Goal: Task Accomplishment & Management: Use online tool/utility

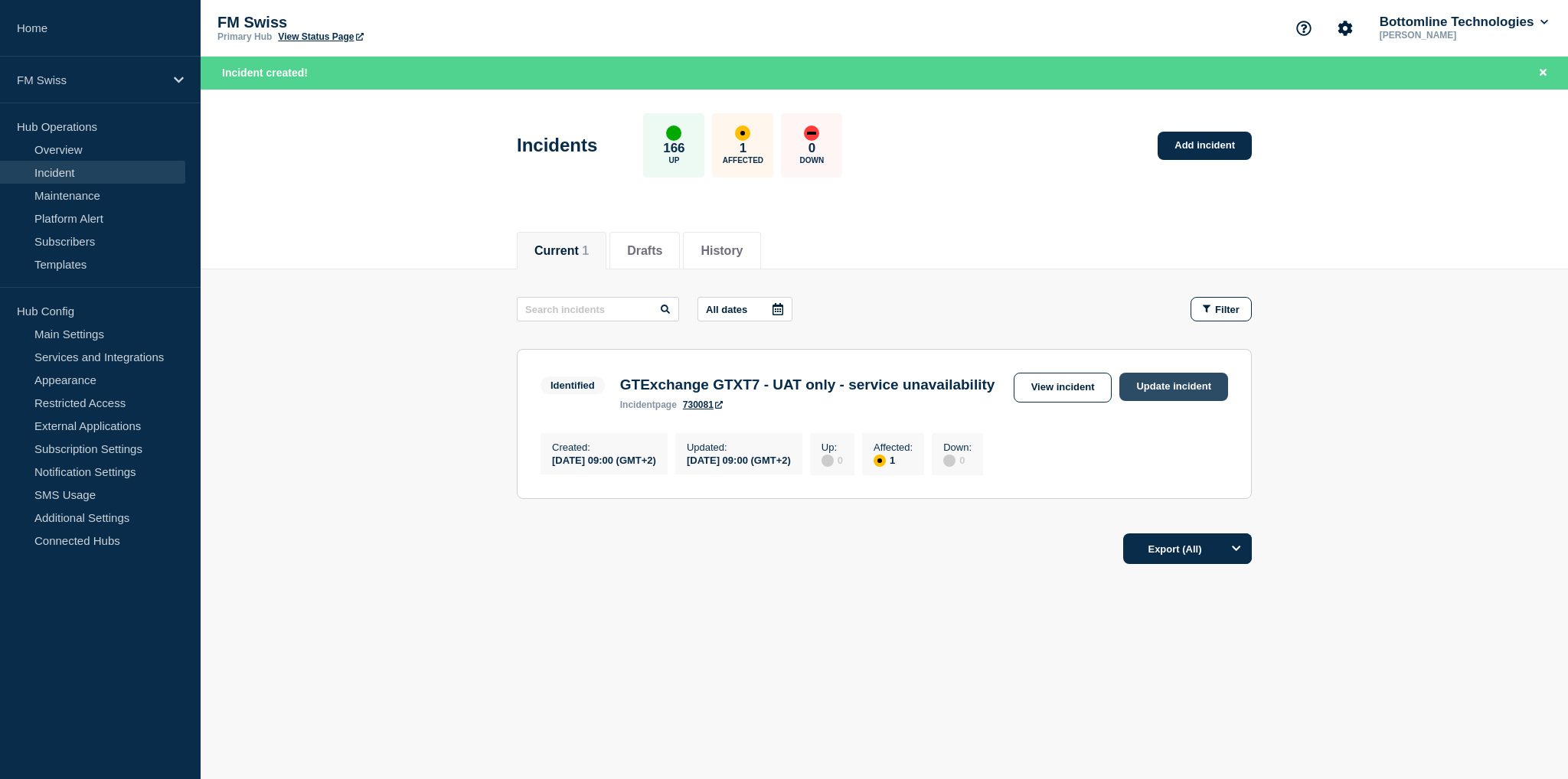
click at [1169, 385] on link "Update incident" at bounding box center [1174, 387] width 109 height 28
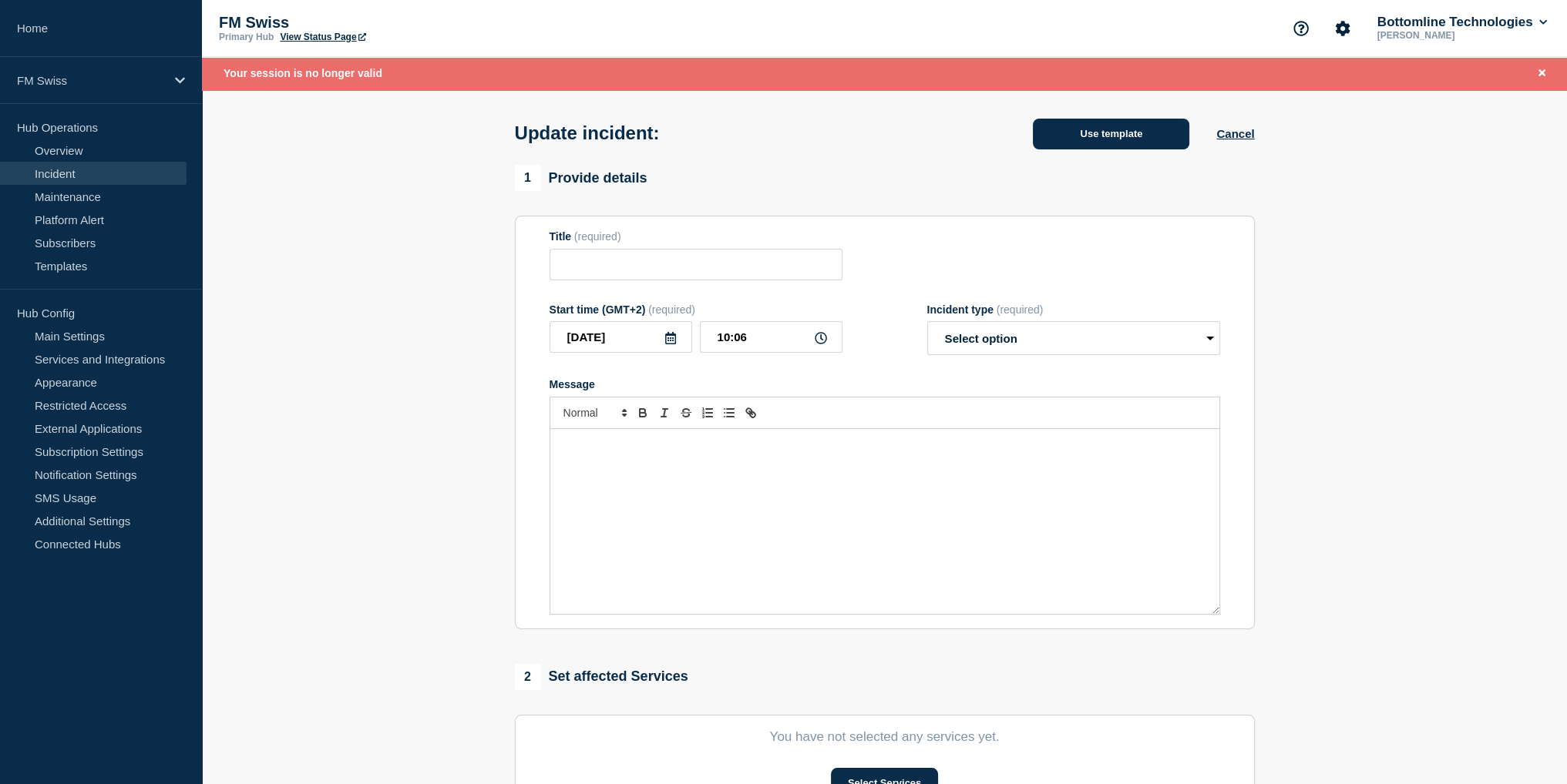
click at [1097, 144] on button "Use template" at bounding box center [1110, 134] width 157 height 31
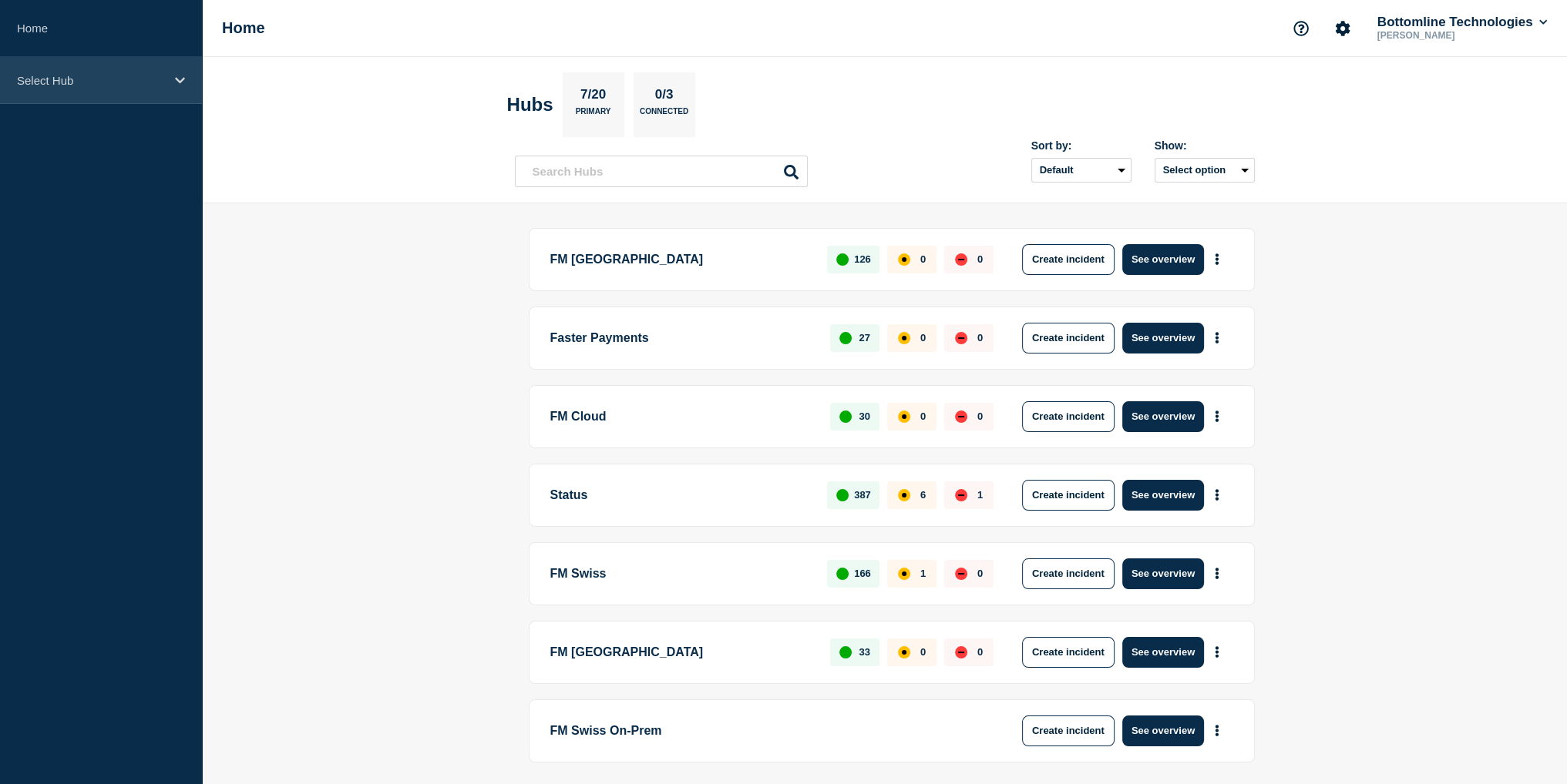
click at [100, 82] on p "Select Hub" at bounding box center [91, 80] width 148 height 13
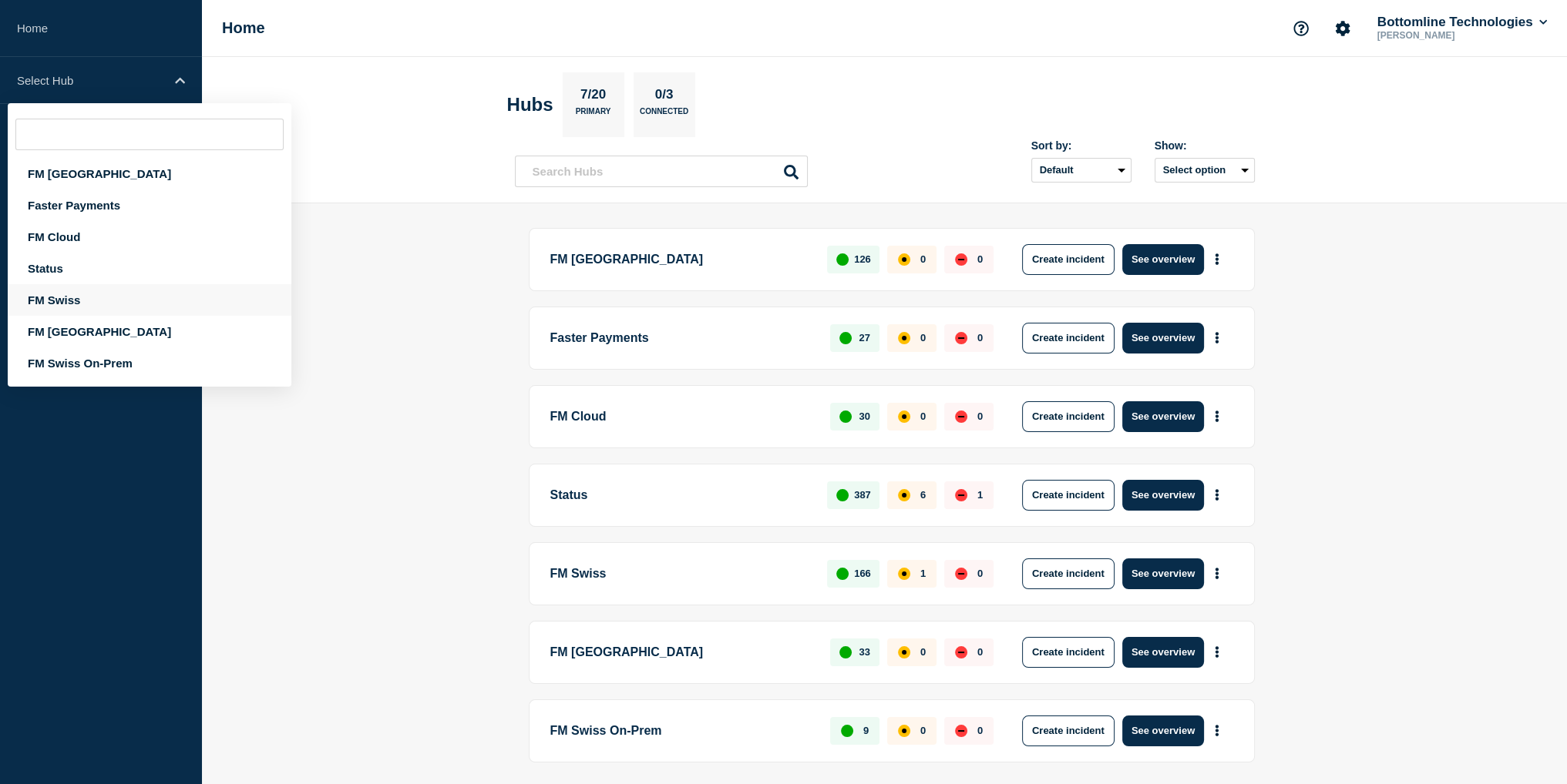
click at [61, 298] on div "FM Swiss" at bounding box center [150, 299] width 284 height 32
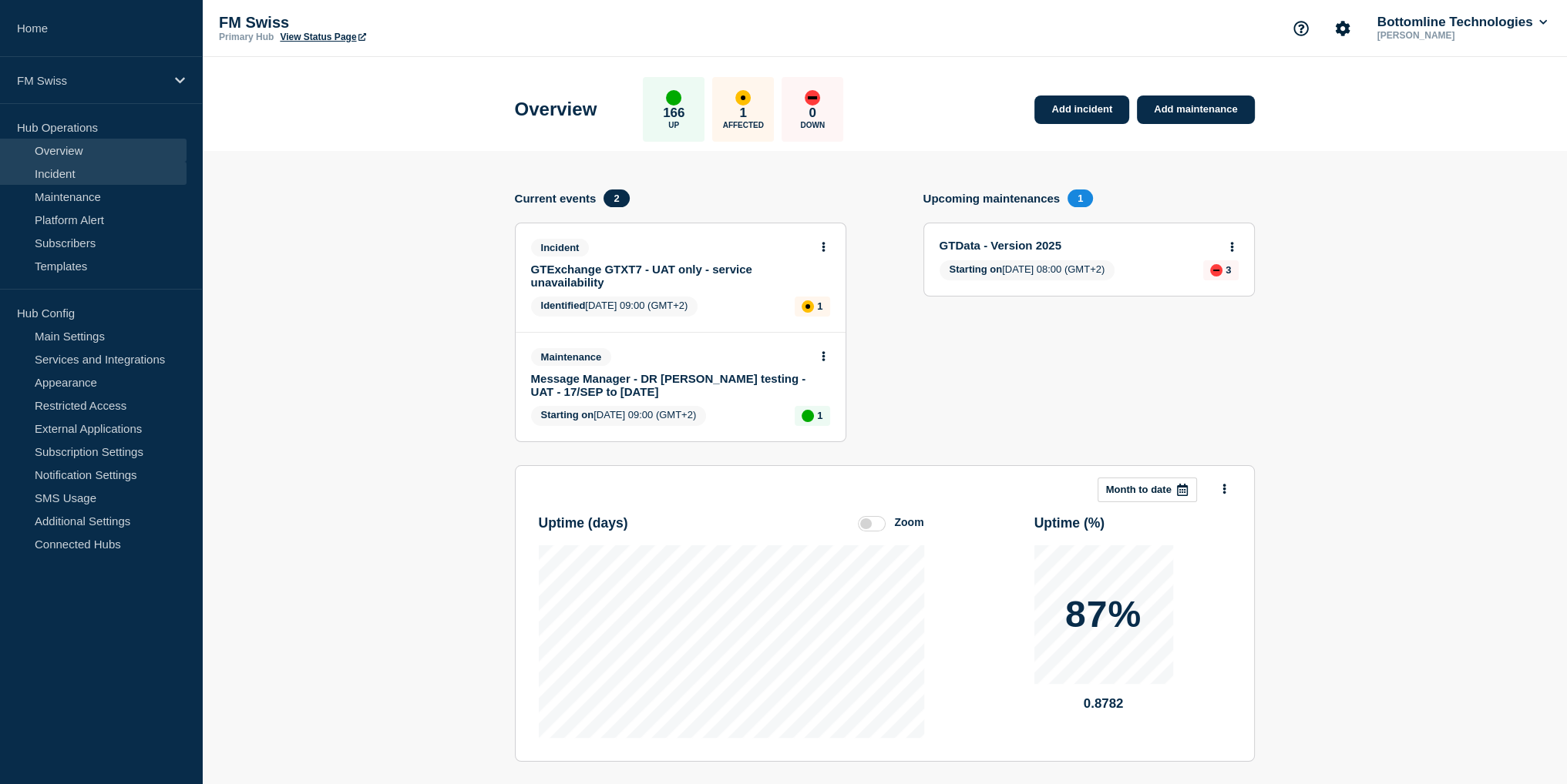
click at [89, 172] on link "Incident" at bounding box center [93, 173] width 186 height 23
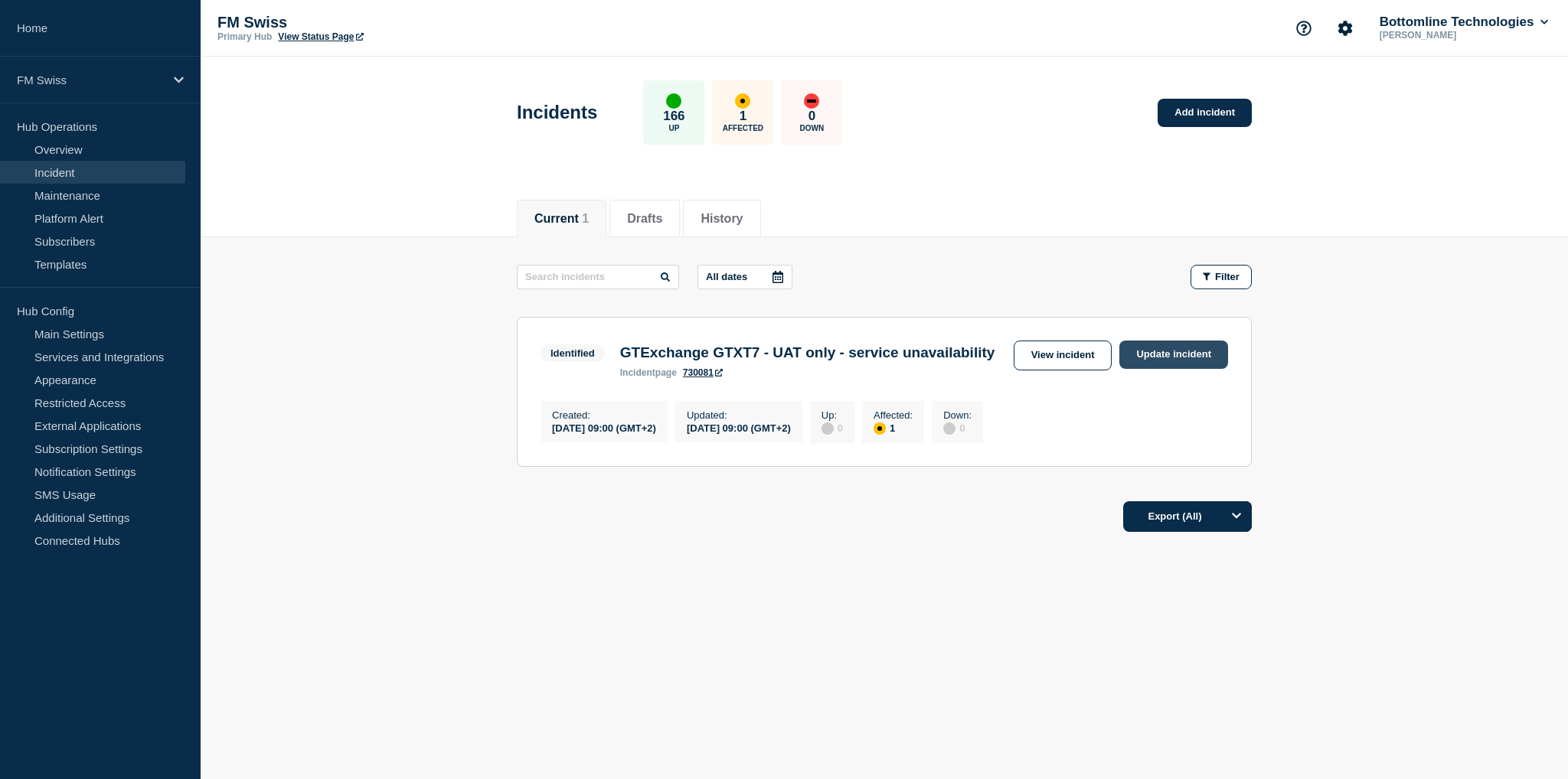
click at [1152, 350] on link "Update incident" at bounding box center [1174, 354] width 109 height 28
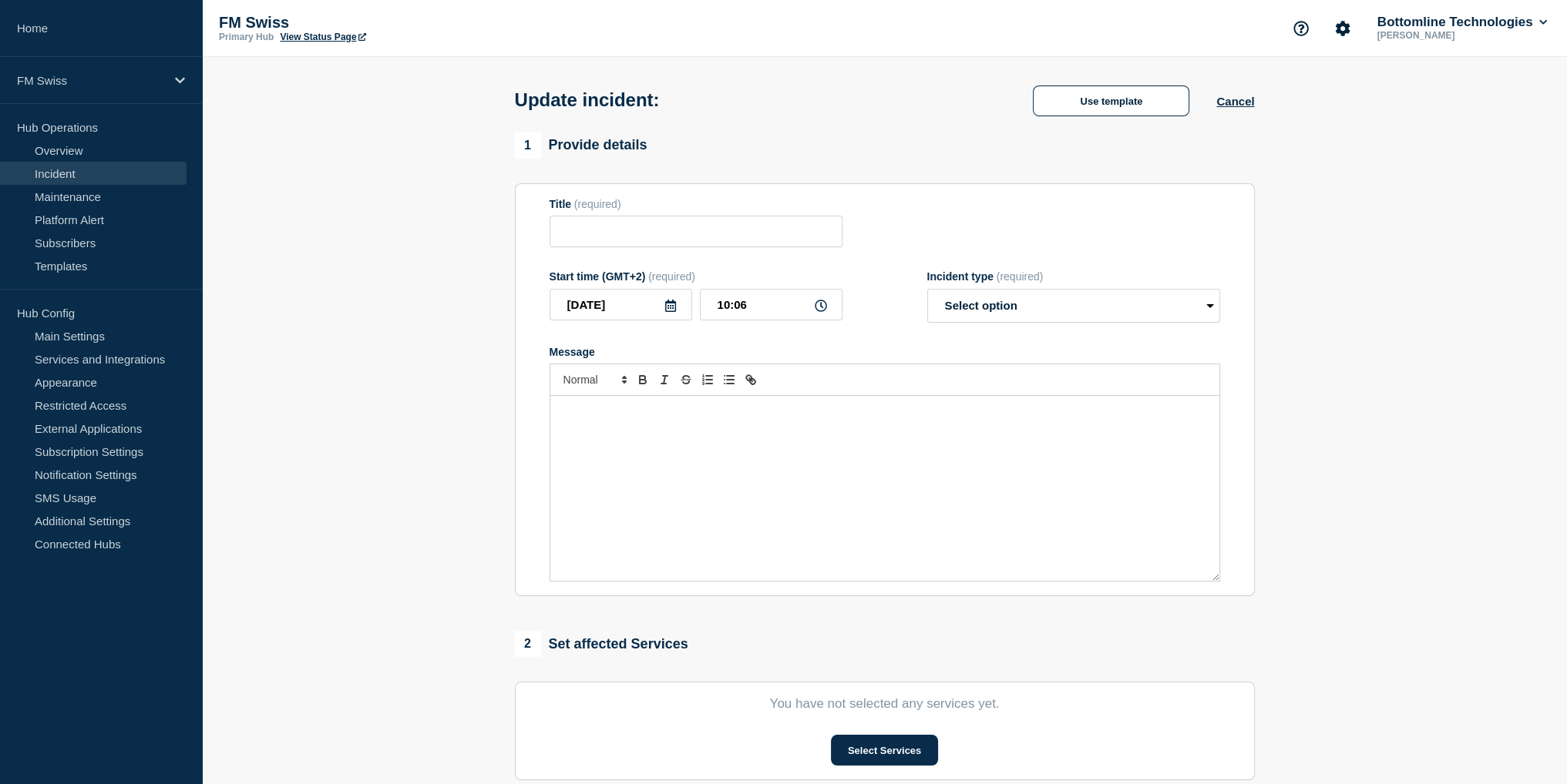
type input "GTExchange GTXT7 - UAT only - service unavailability"
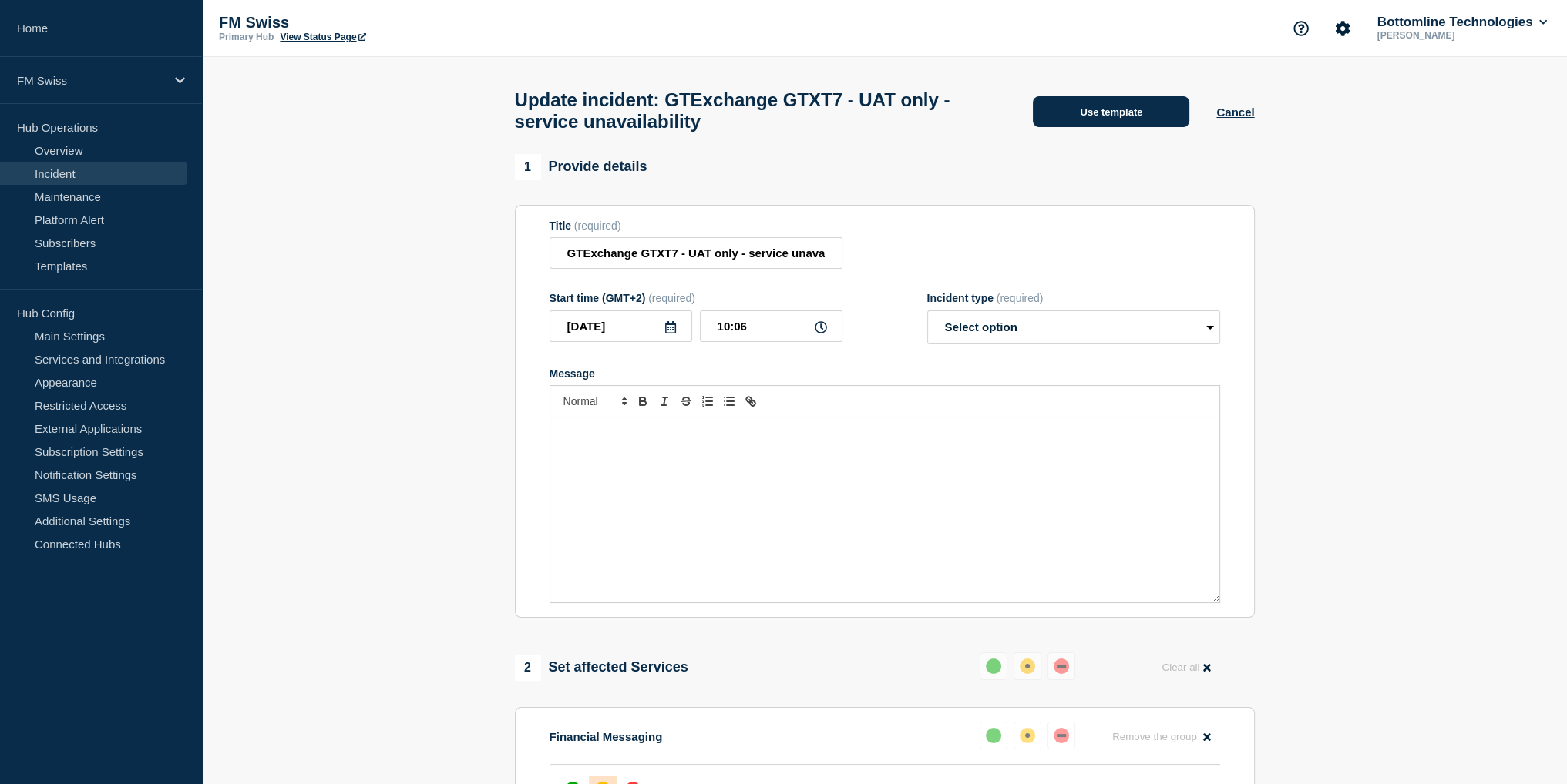
click at [1090, 121] on button "Use template" at bounding box center [1110, 112] width 157 height 31
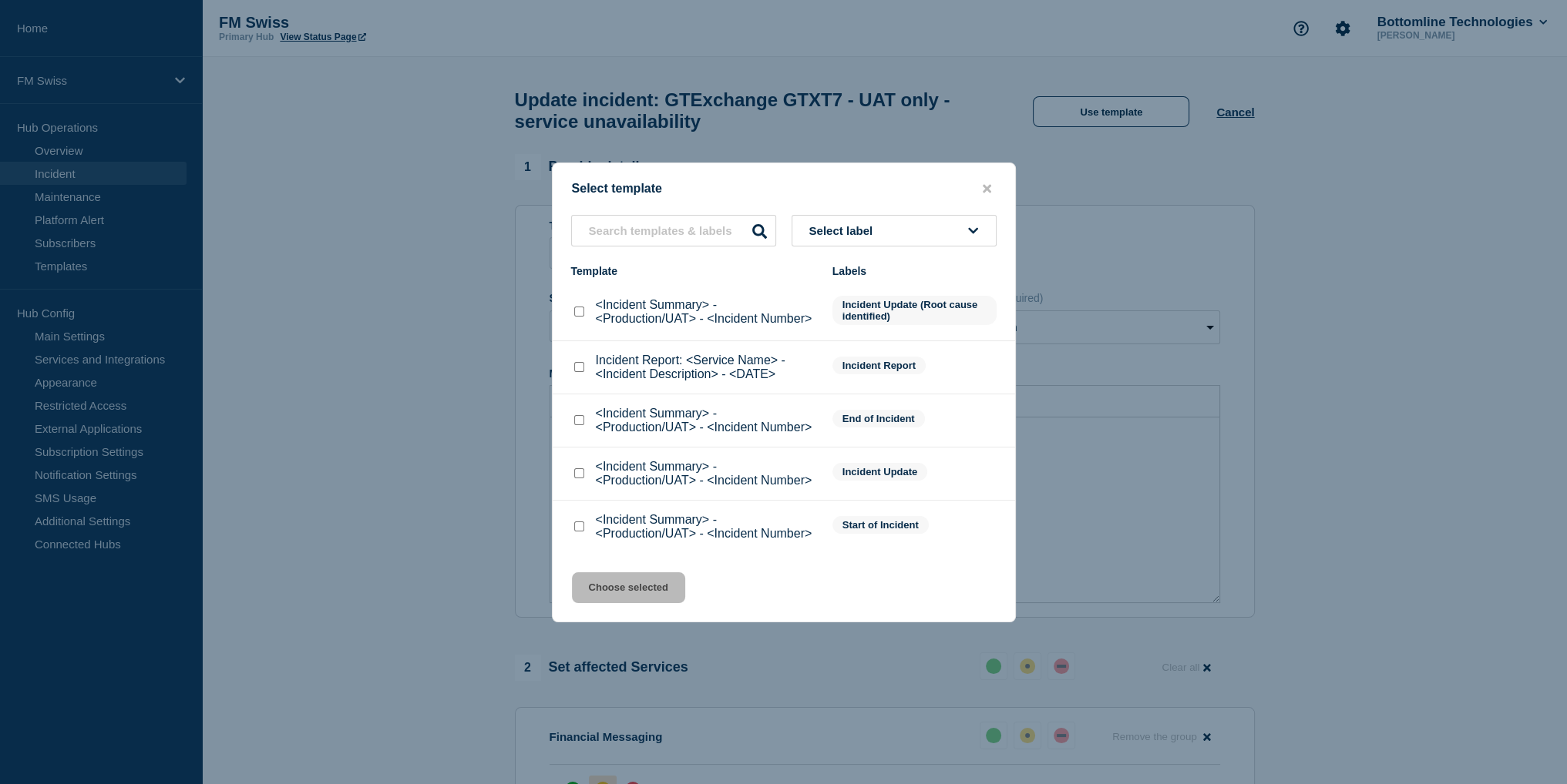
click at [580, 418] on input "<Incident Summary> - <Production/UAT> - <Incident Number> checkbox" at bounding box center [579, 421] width 10 height 10
checkbox input "true"
click at [654, 602] on button "Choose selected" at bounding box center [629, 587] width 113 height 31
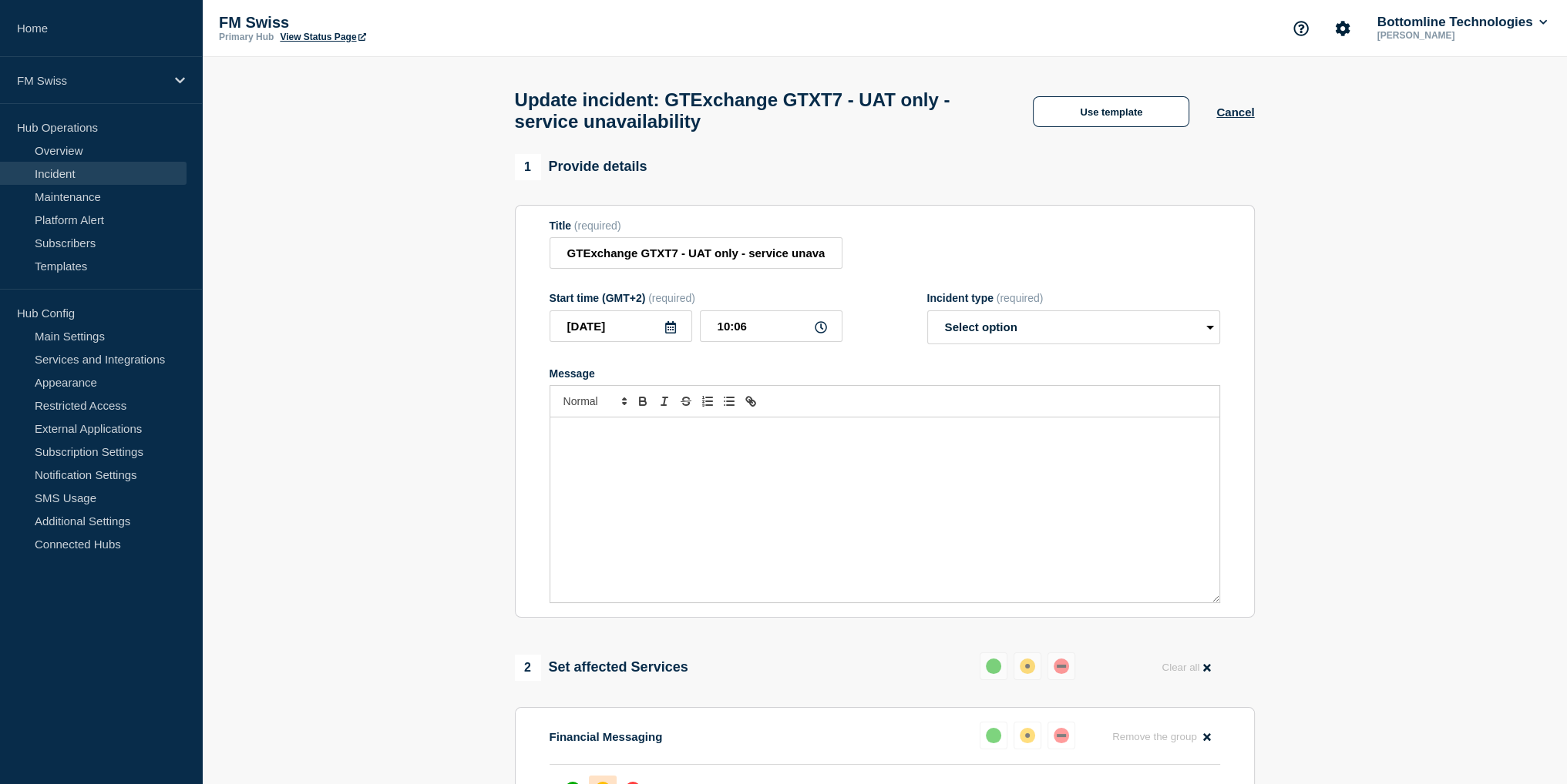
select select "resolved"
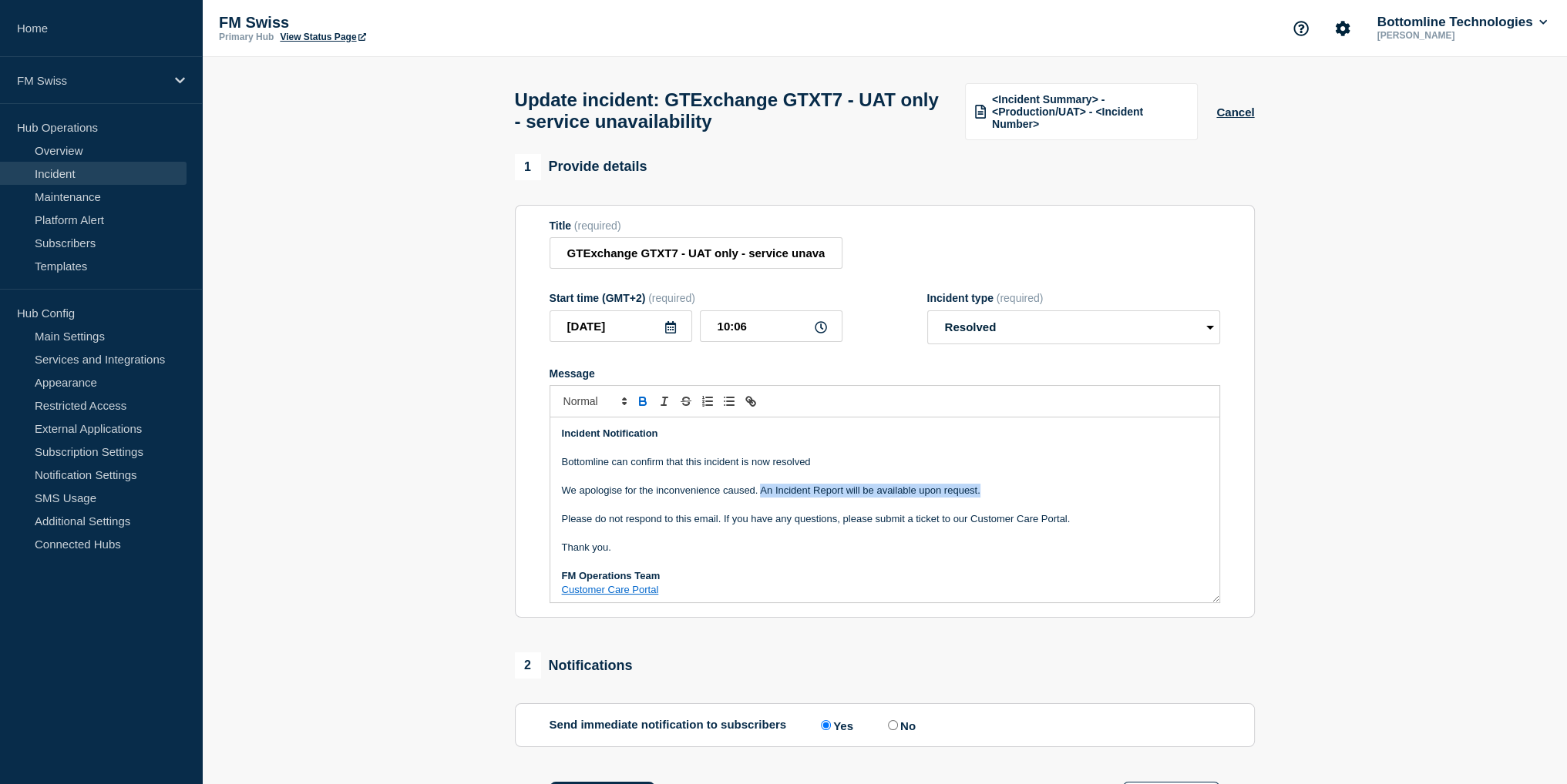
drag, startPoint x: 996, startPoint y: 501, endPoint x: 761, endPoint y: 499, distance: 235.0
click at [761, 498] on p "We apologise for the inconvenience caused. An Incident Report will be available…" at bounding box center [884, 491] width 646 height 14
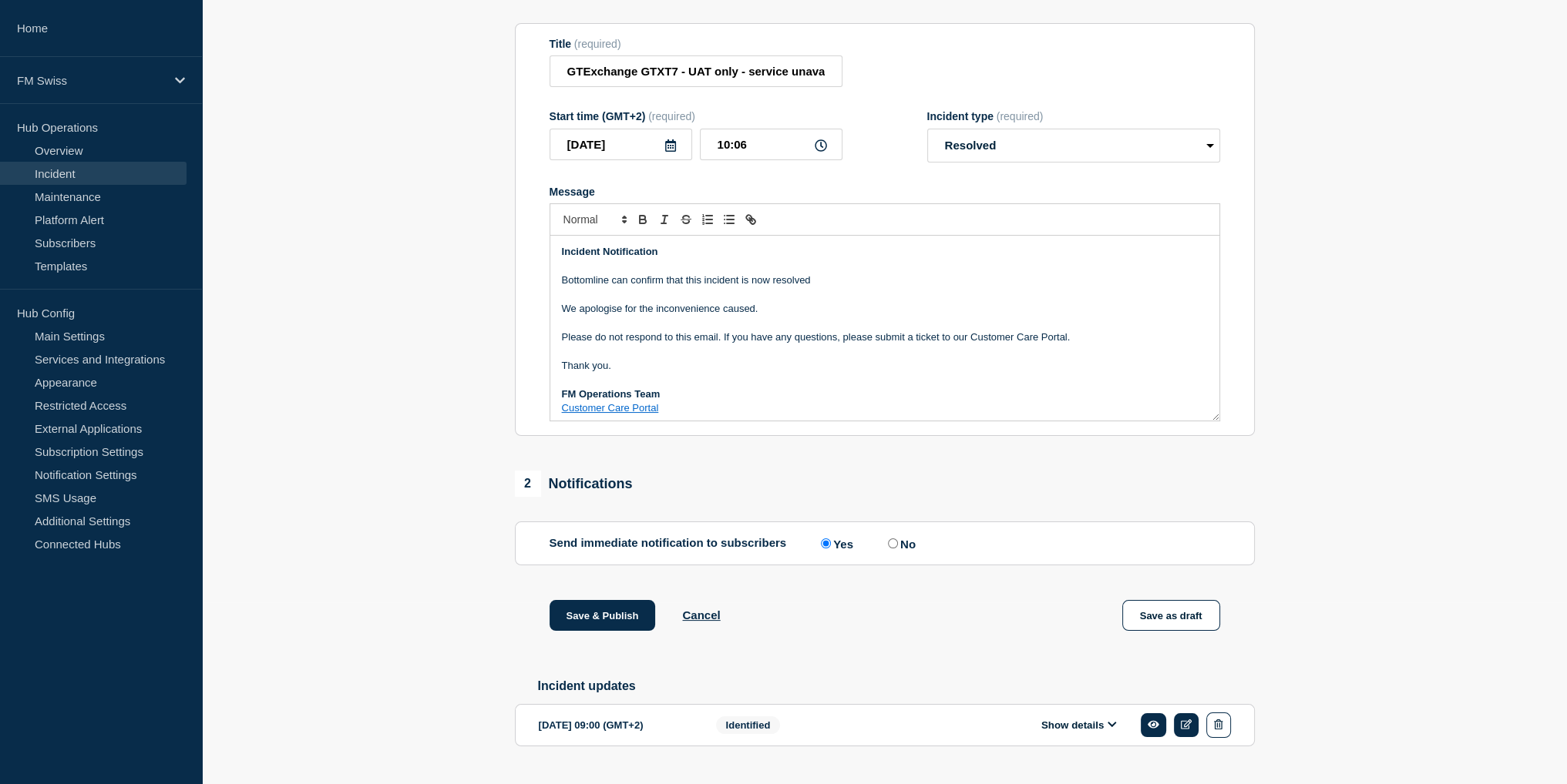
scroll to position [228, 0]
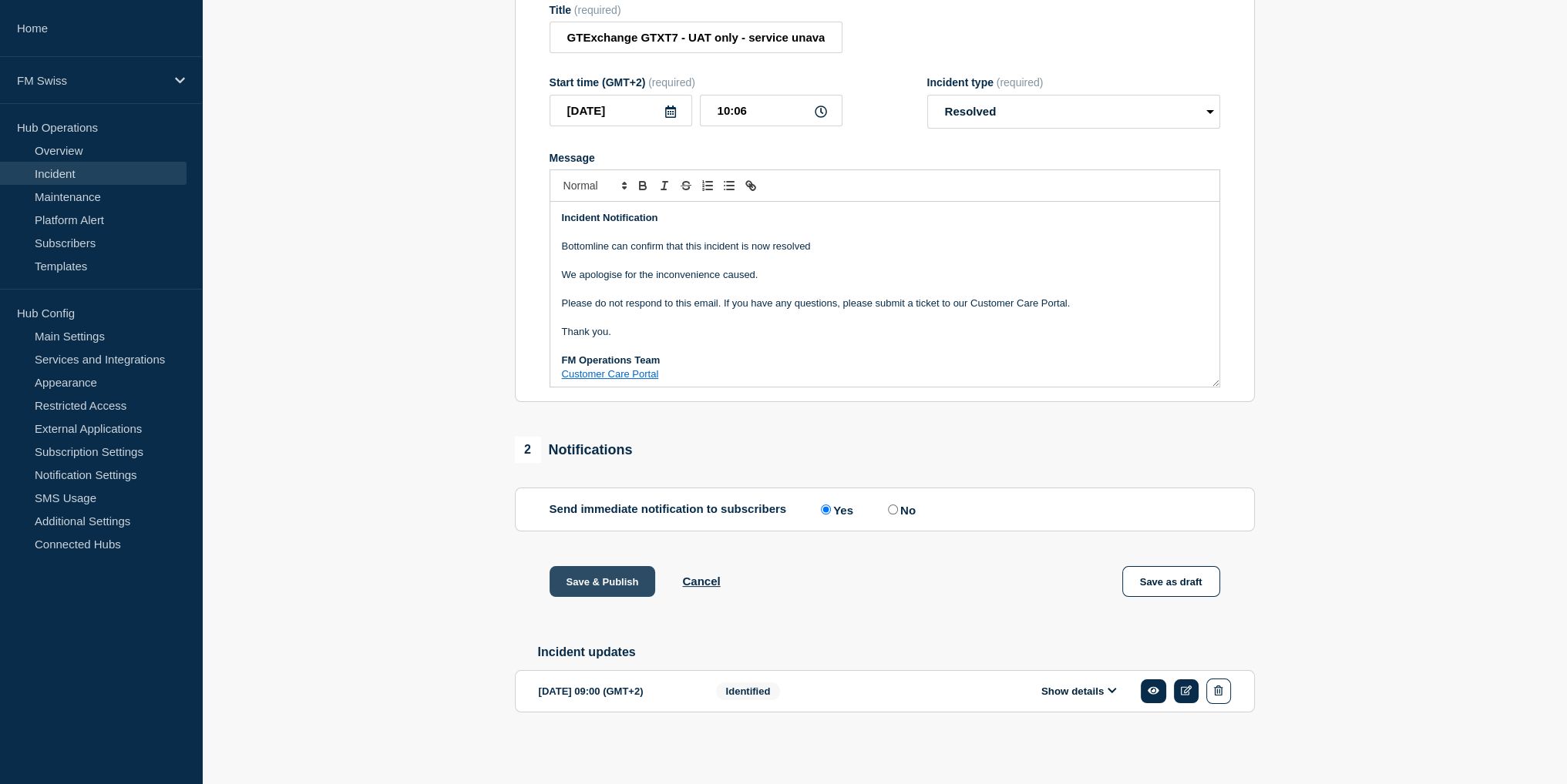
click at [611, 581] on button "Save & Publish" at bounding box center [602, 581] width 106 height 31
